Goal: Task Accomplishment & Management: Complete application form

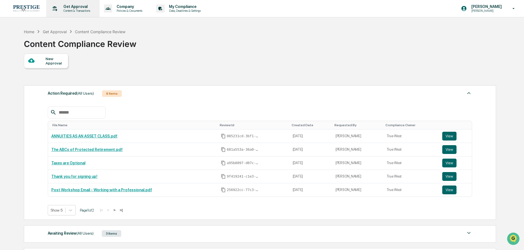
click at [79, 13] on div "Get Approval Content & Transactions" at bounding box center [72, 8] width 48 height 17
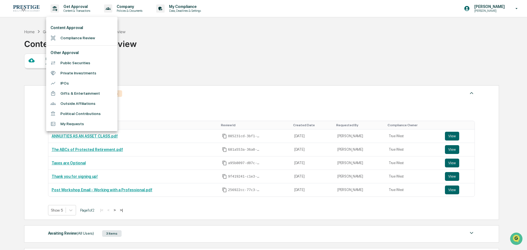
click at [239, 51] on div at bounding box center [263, 125] width 527 height 250
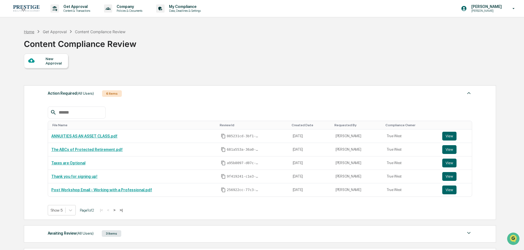
click at [33, 32] on div "Home" at bounding box center [29, 31] width 10 height 5
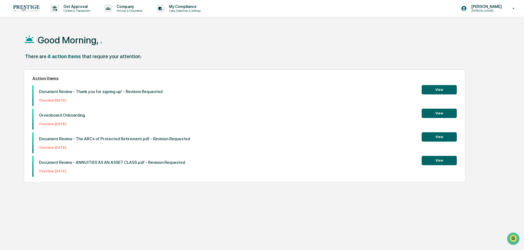
click at [448, 114] on button "View" at bounding box center [439, 113] width 35 height 9
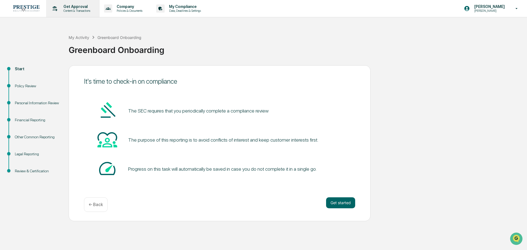
click at [69, 10] on p "Content & Transactions" at bounding box center [76, 11] width 34 height 4
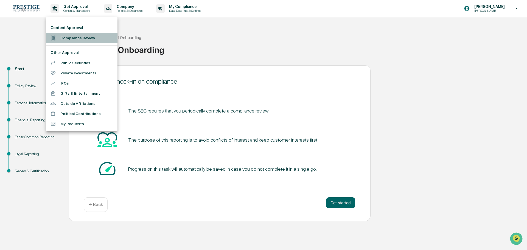
click at [57, 35] on li "Compliance Review" at bounding box center [81, 38] width 71 height 10
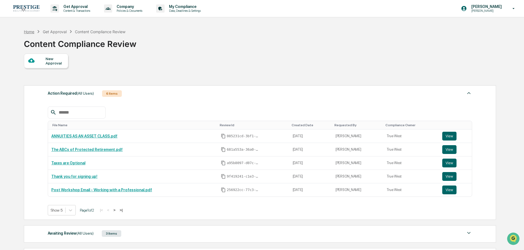
click at [34, 32] on div "Home Get Approval Content Compliance Review" at bounding box center [75, 32] width 102 height 6
click at [26, 28] on div "Home Get Approval Content Compliance Review Content Compliance Review" at bounding box center [80, 39] width 113 height 27
click at [26, 30] on div "Home" at bounding box center [29, 31] width 10 height 5
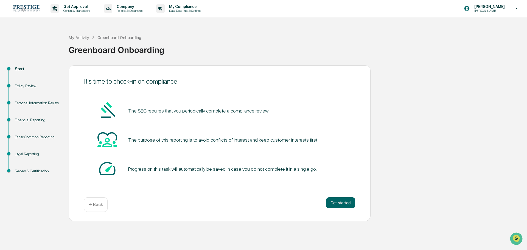
click at [335, 209] on div "Get started ← Back" at bounding box center [219, 204] width 271 height 15
click at [335, 206] on button "Get started" at bounding box center [340, 202] width 29 height 11
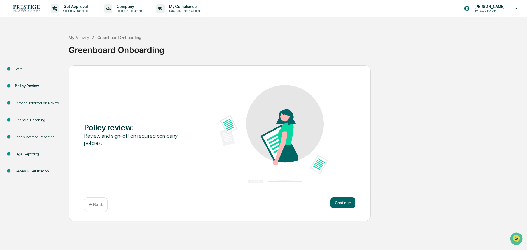
click at [335, 206] on button "Continue" at bounding box center [343, 202] width 25 height 11
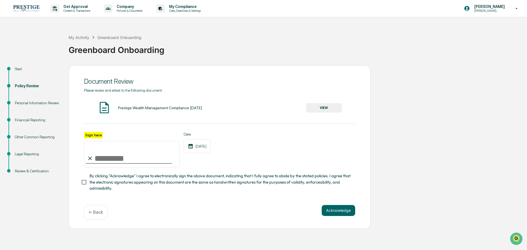
click at [125, 158] on input "Sign here" at bounding box center [132, 154] width 96 height 26
type input "**********"
click at [95, 181] on span "By clicking "Acknowledge" I agree to electronically sign the above document, in…" at bounding box center [220, 182] width 261 height 18
click at [344, 210] on button "Acknowledge" at bounding box center [339, 210] width 34 height 11
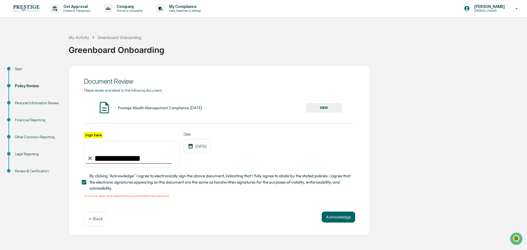
click at [327, 108] on button "VIEW" at bounding box center [324, 107] width 36 height 9
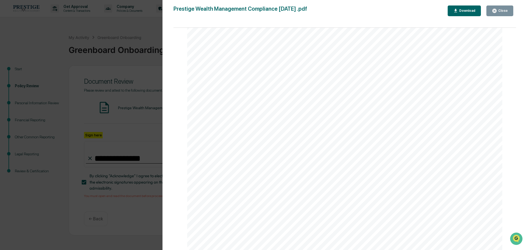
scroll to position [63232, 0]
click at [493, 15] on button "Close" at bounding box center [500, 10] width 27 height 11
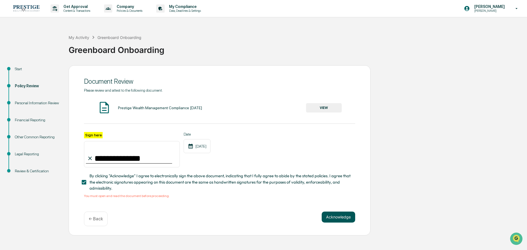
click at [330, 222] on button "Acknowledge" at bounding box center [339, 217] width 34 height 11
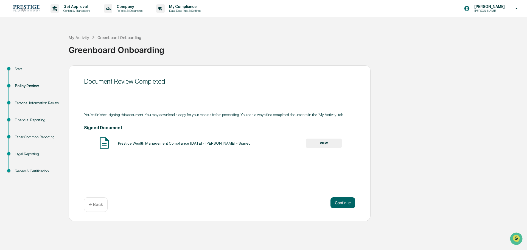
click at [321, 145] on button "VIEW" at bounding box center [324, 143] width 36 height 9
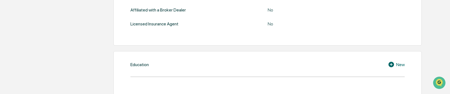
scroll to position [275, 0]
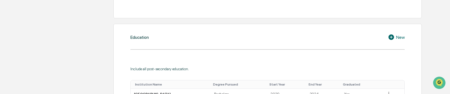
drag, startPoint x: 337, startPoint y: 84, endPoint x: 333, endPoint y: 81, distance: 5.3
click at [168, 81] on th "End Year" at bounding box center [323, 85] width 35 height 9
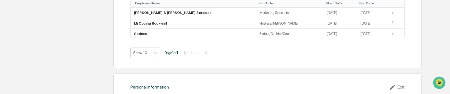
scroll to position [359, 0]
